Goal: Check status: Check status

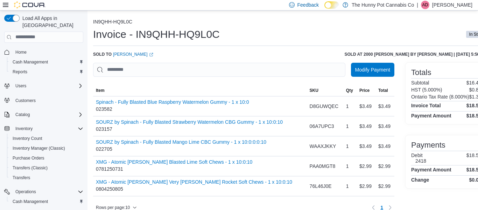
click at [258, 55] on div "Sold to Morrisan Gui (opens in a new tab or window) Sold at 2000 Appleby by Ale…" at bounding box center [290, 54] width 394 height 6
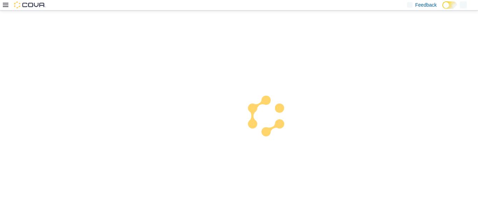
click at [276, 157] on div at bounding box center [239, 109] width 478 height 199
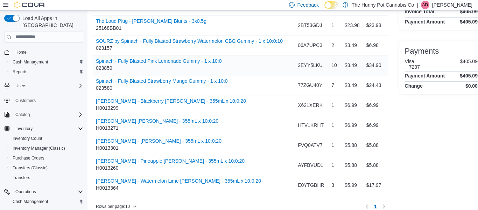
scroll to position [108, 0]
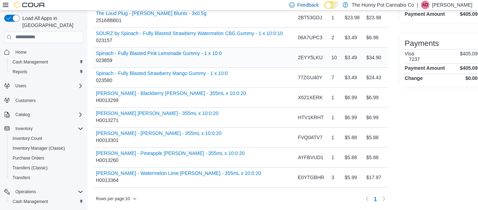
click at [266, 110] on div "Mollo - Lemon Seltzer - 355mL x 10:0:20 H0013271" at bounding box center [194, 117] width 202 height 20
